Goal: Find specific page/section: Find specific page/section

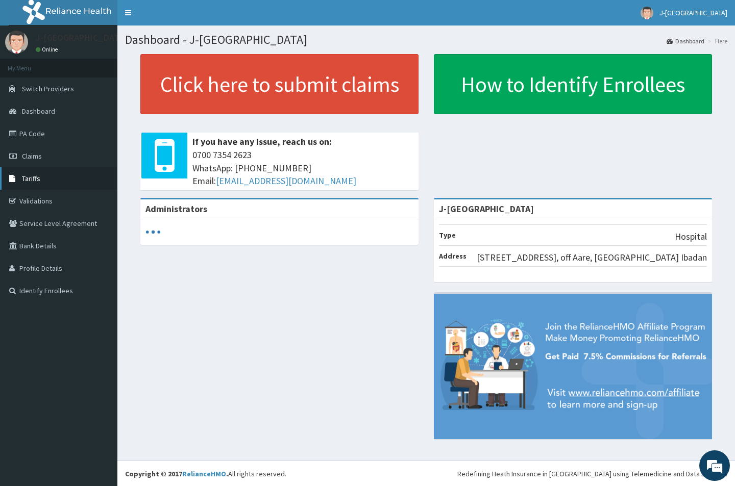
click at [32, 174] on span "Tariffs" at bounding box center [31, 178] width 18 height 9
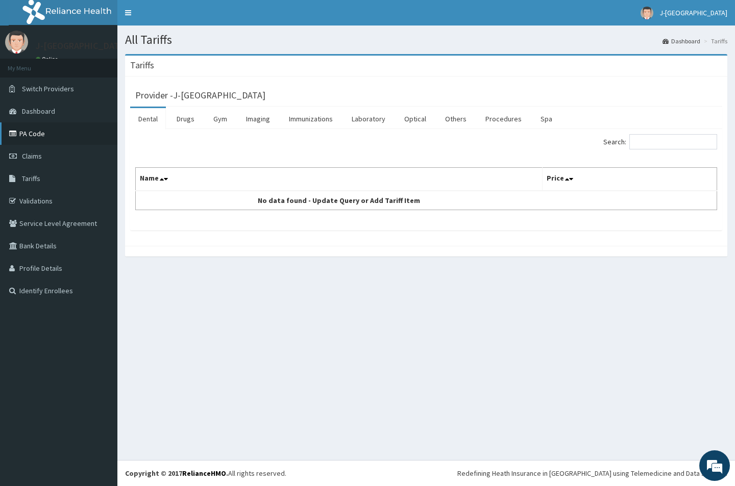
click at [52, 134] on link "PA Code" at bounding box center [58, 133] width 117 height 22
